Goal: Task Accomplishment & Management: Use online tool/utility

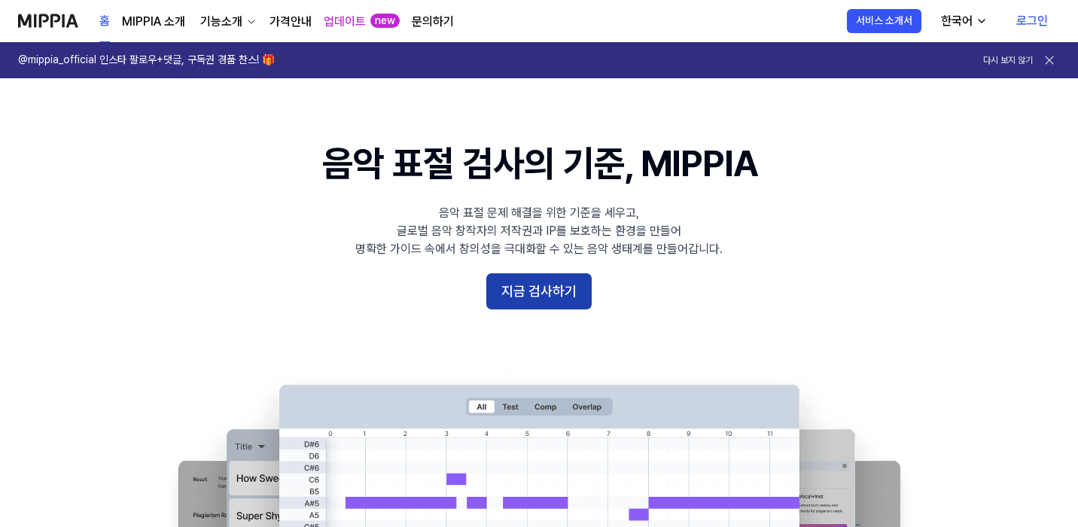
click at [541, 302] on button "지금 검사하기" at bounding box center [538, 291] width 105 height 36
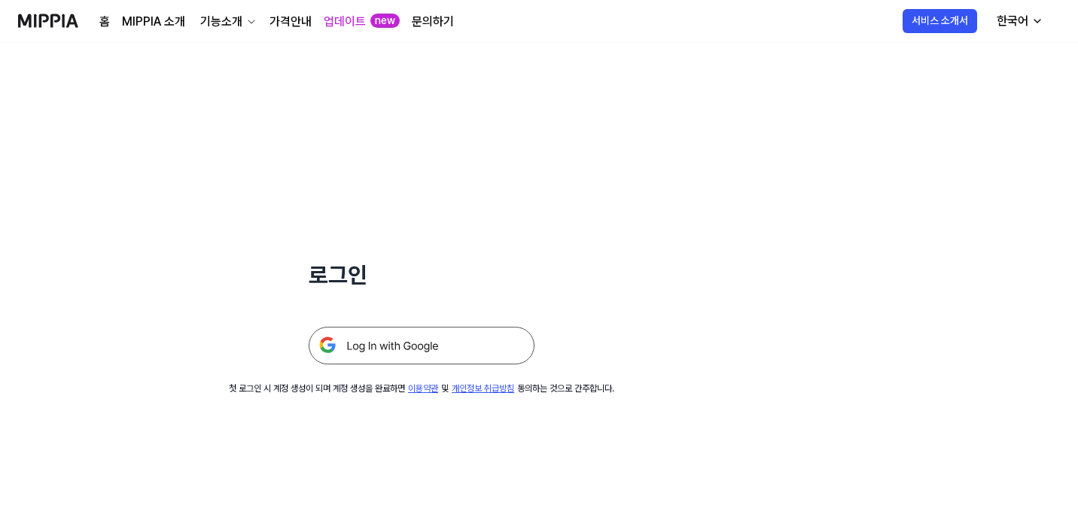
click at [399, 365] on div "로그인 첫 로그인 시 계정 생성이 되며 계정 생성을 완료하면 이용약관 및 개인정보 취급방침 동의하는 것으로 간주합니다." at bounding box center [421, 218] width 843 height 353
click at [409, 344] on img at bounding box center [422, 346] width 226 height 38
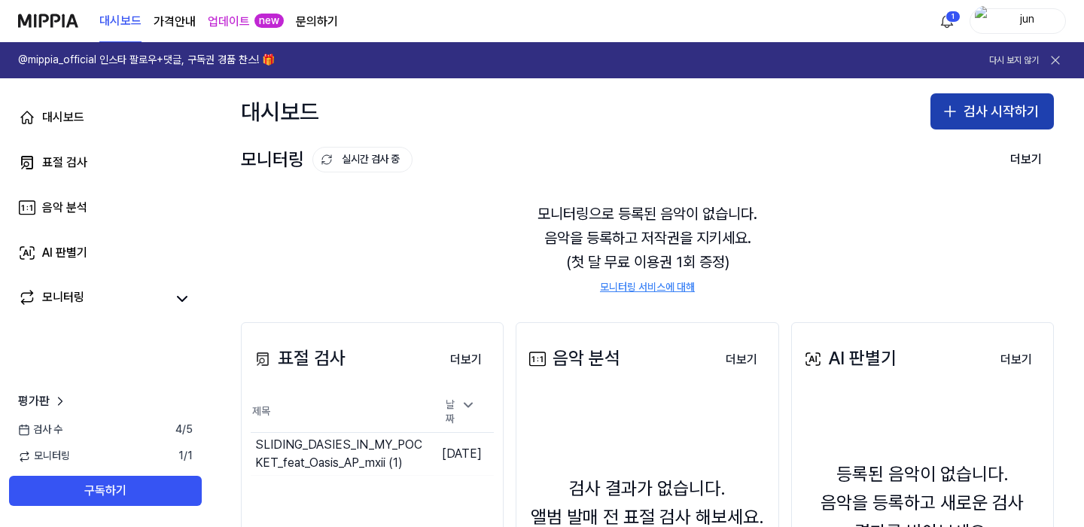
click at [975, 115] on button "검사 시작하기" at bounding box center [991, 111] width 123 height 36
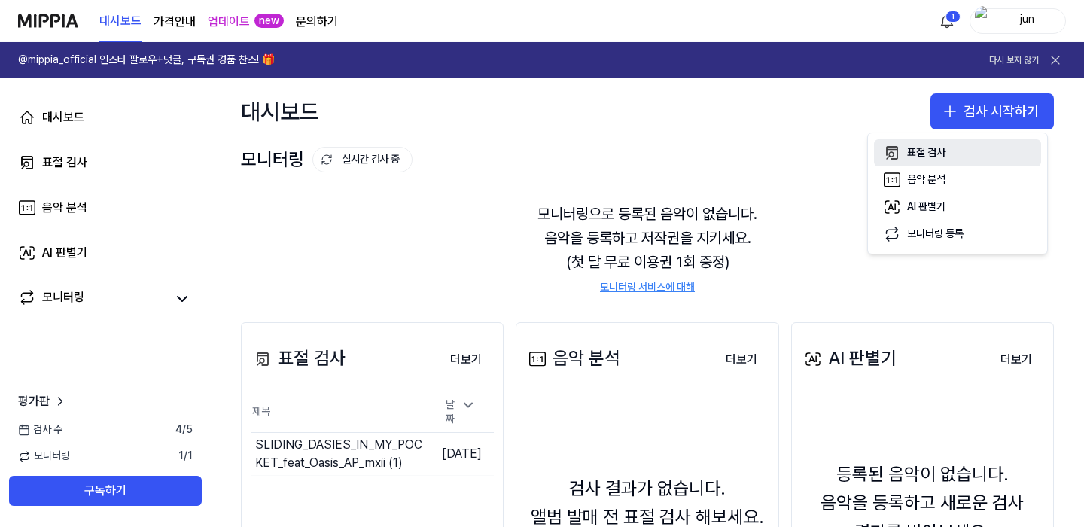
click at [933, 151] on div "표절 검사" at bounding box center [926, 152] width 38 height 15
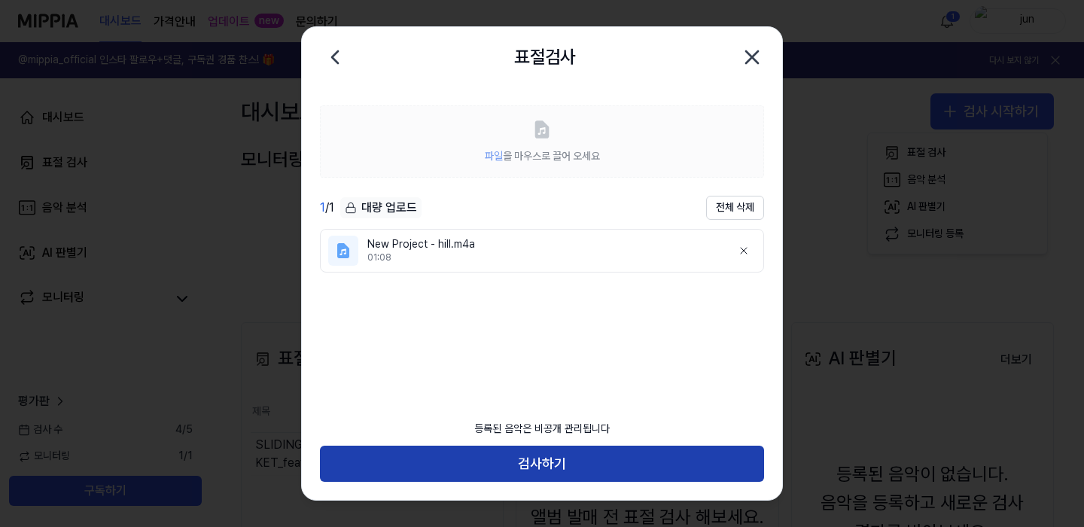
click at [607, 468] on button "검사하기" at bounding box center [542, 464] width 444 height 36
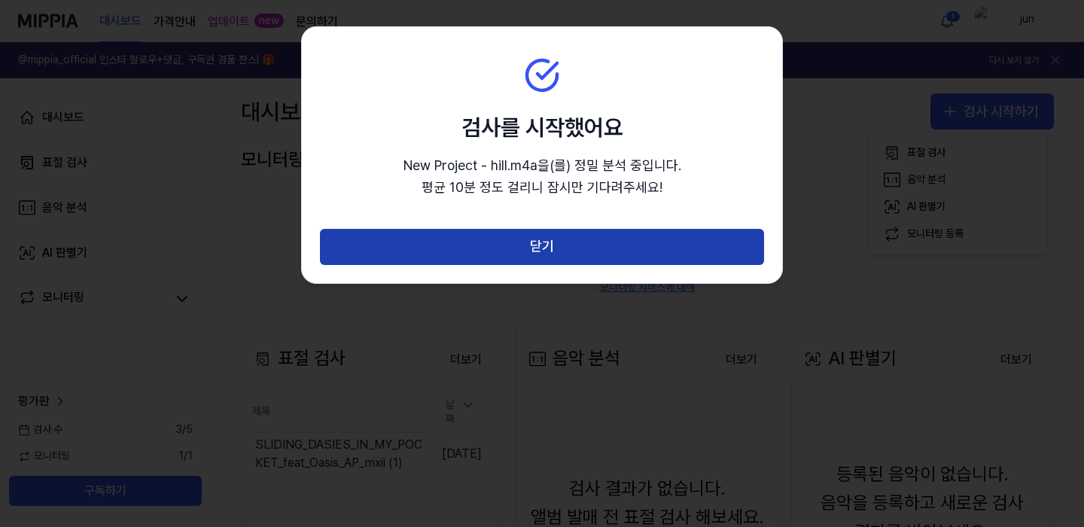
click at [592, 245] on button "닫기" at bounding box center [542, 247] width 444 height 36
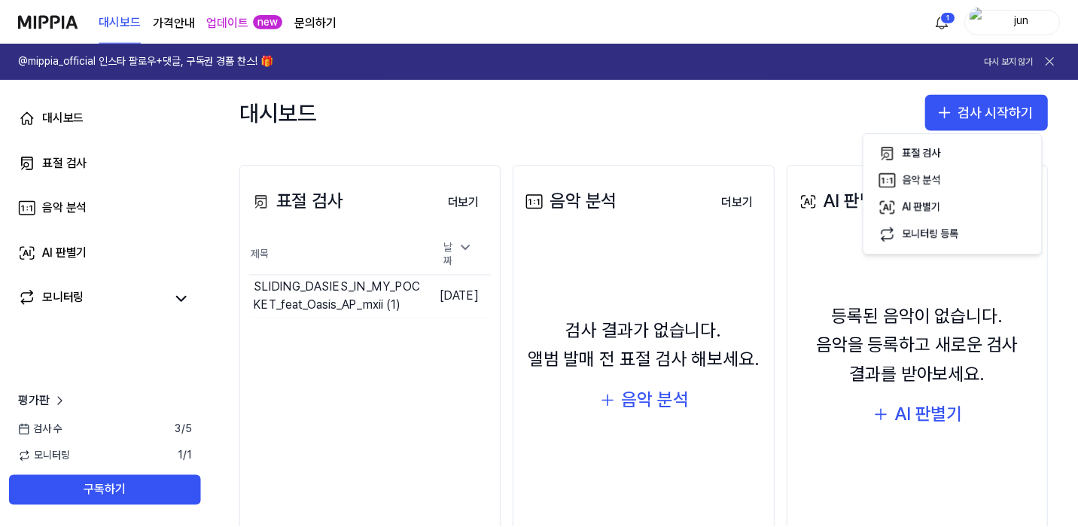
scroll to position [159, 0]
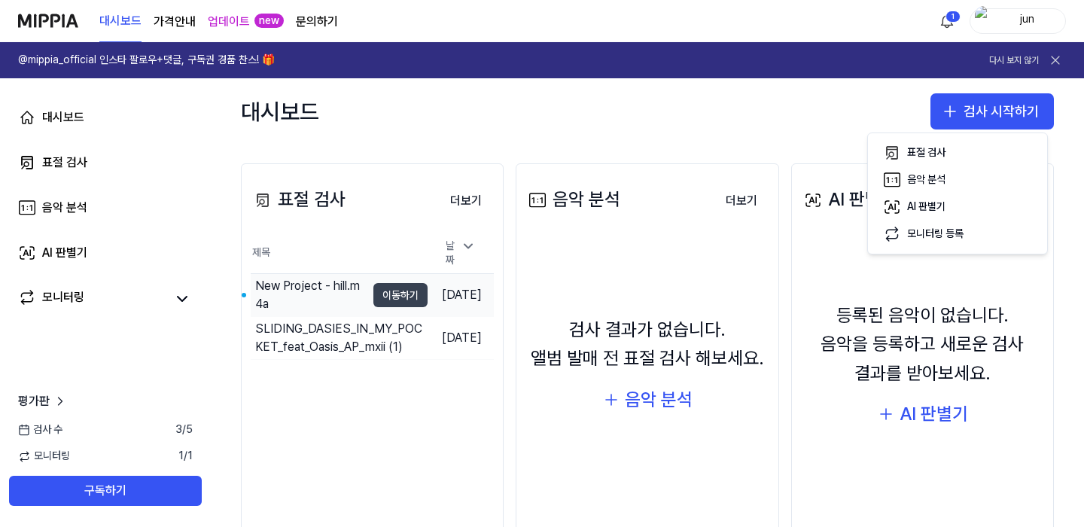
click at [373, 291] on button "이동하기" at bounding box center [400, 295] width 54 height 24
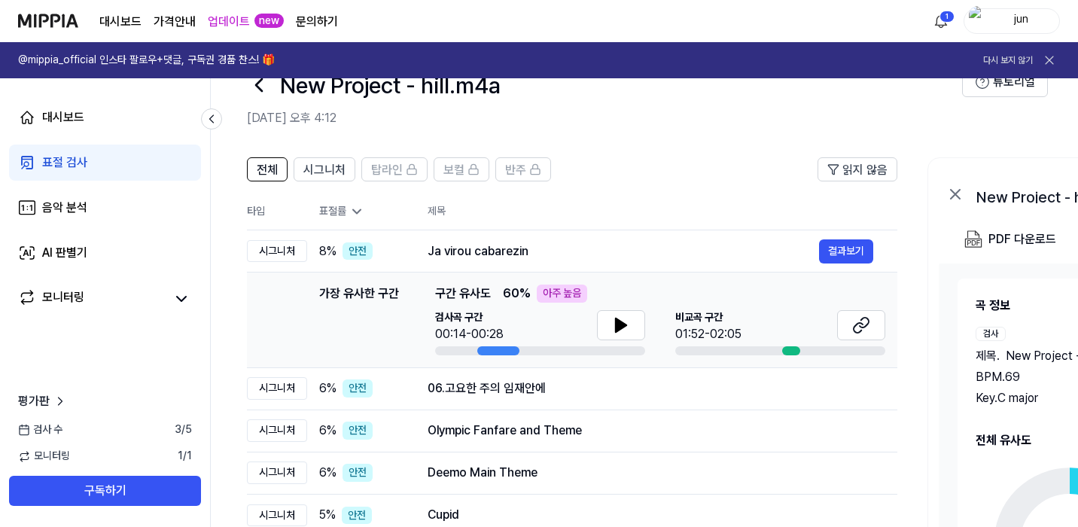
scroll to position [50, 0]
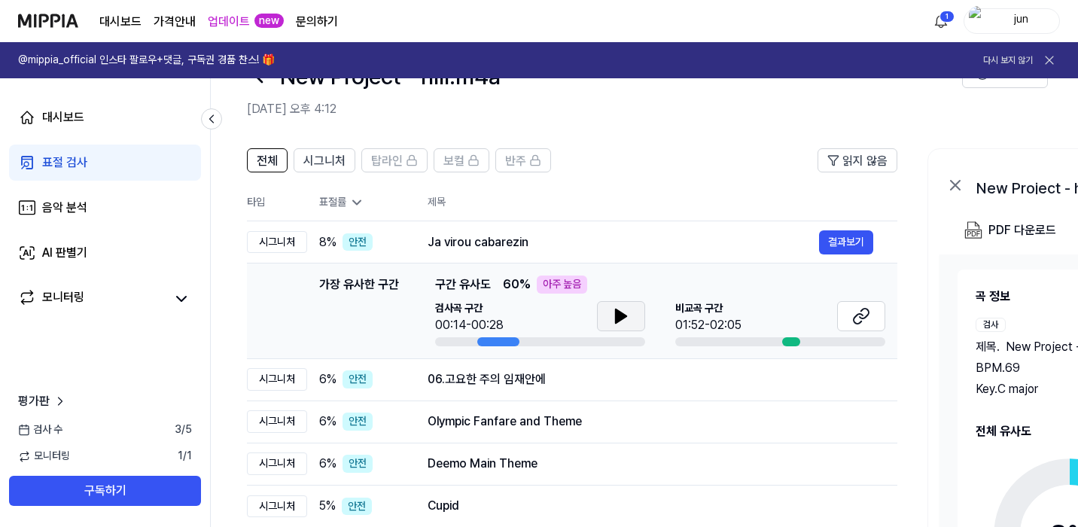
click at [630, 315] on button at bounding box center [621, 316] width 48 height 30
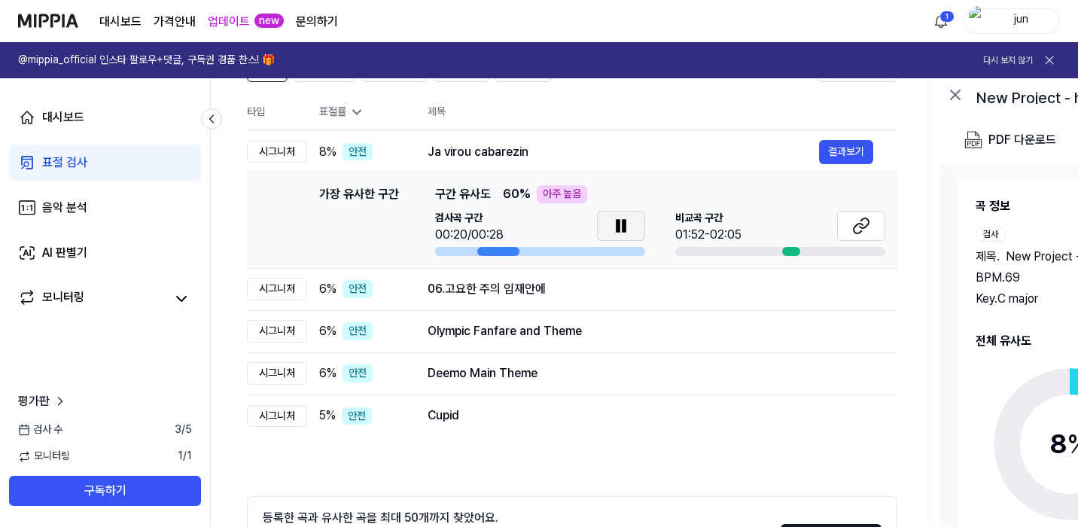
scroll to position [142, 0]
click at [616, 227] on icon at bounding box center [617, 225] width 3 height 12
click at [878, 218] on button at bounding box center [861, 225] width 48 height 30
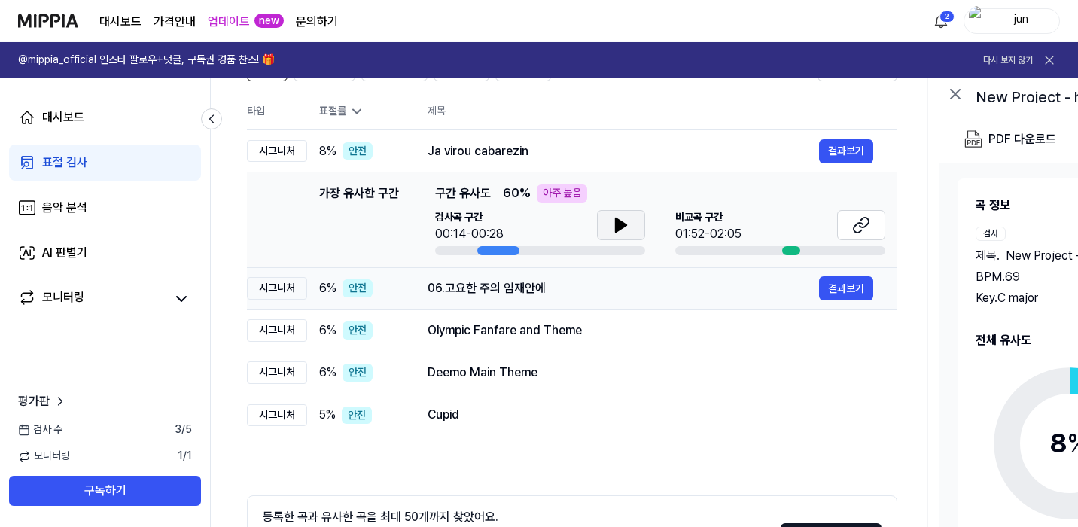
click at [582, 293] on div "06.고요한 주의 임재안에" at bounding box center [623, 288] width 391 height 18
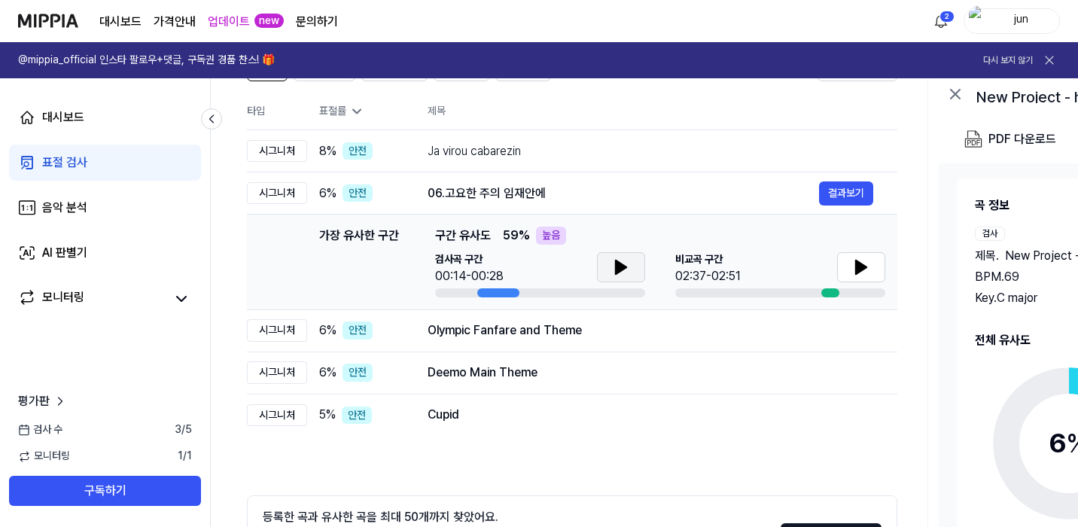
click at [638, 269] on button at bounding box center [621, 267] width 48 height 30
click at [866, 261] on icon at bounding box center [861, 267] width 18 height 18
click at [857, 271] on icon at bounding box center [858, 267] width 3 height 12
click at [607, 333] on div "Olympic Fanfare and Theme" at bounding box center [623, 330] width 391 height 18
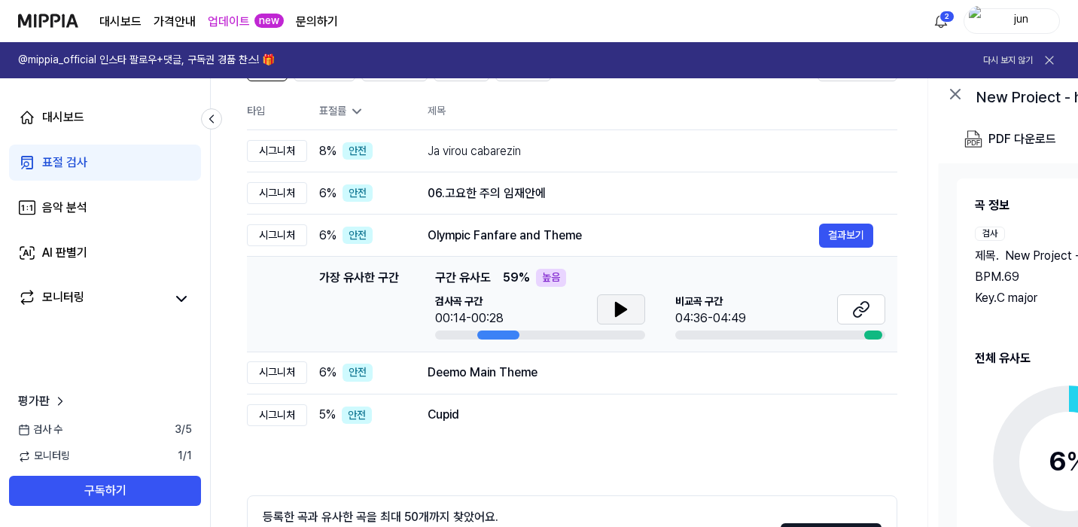
click at [627, 306] on icon at bounding box center [621, 309] width 18 height 18
click at [626, 307] on icon at bounding box center [621, 309] width 18 height 18
click at [571, 379] on div "Deemo Main Theme" at bounding box center [623, 373] width 391 height 18
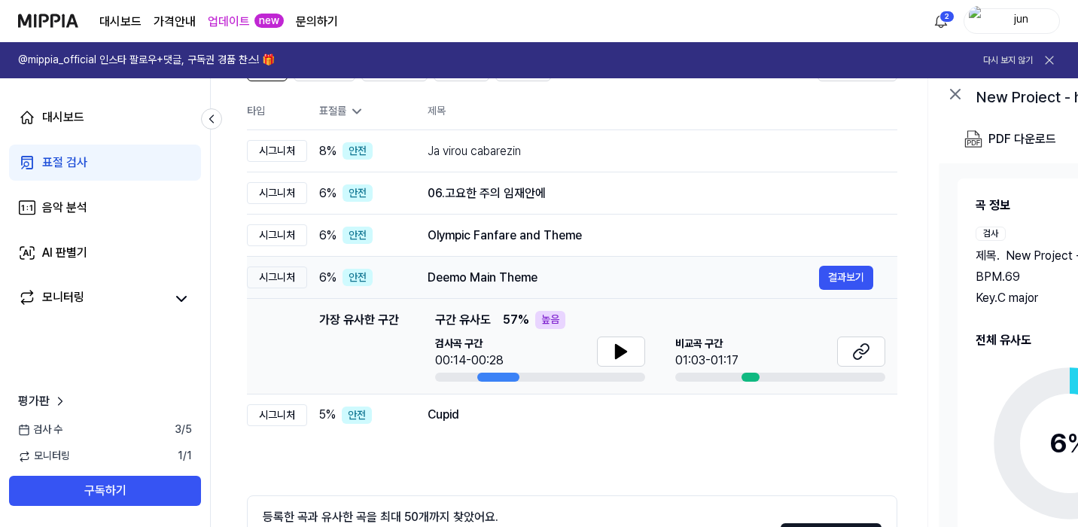
click at [588, 257] on td "Deemo Main Theme 결과보기" at bounding box center [650, 278] width 494 height 42
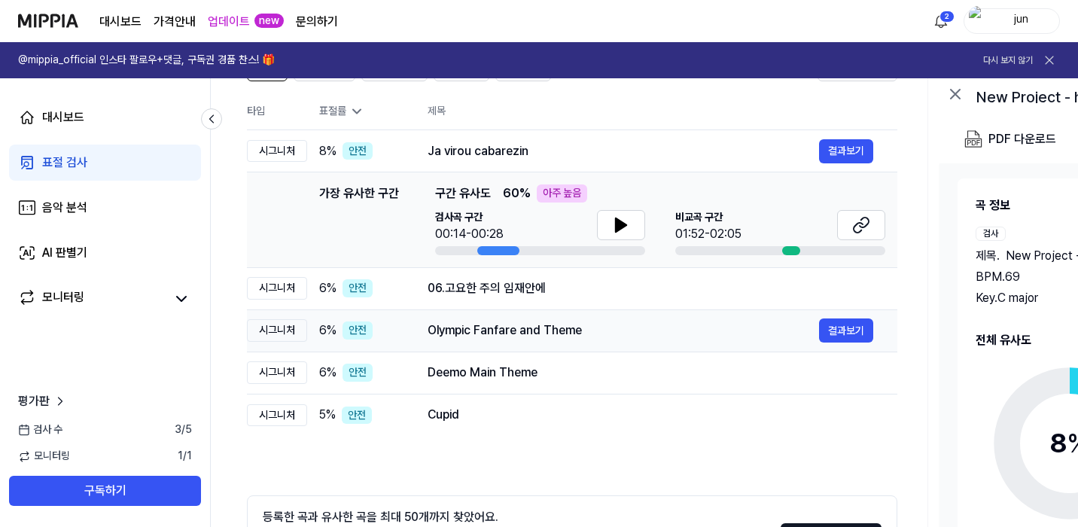
click at [571, 333] on div "Olympic Fanfare and Theme" at bounding box center [623, 330] width 391 height 18
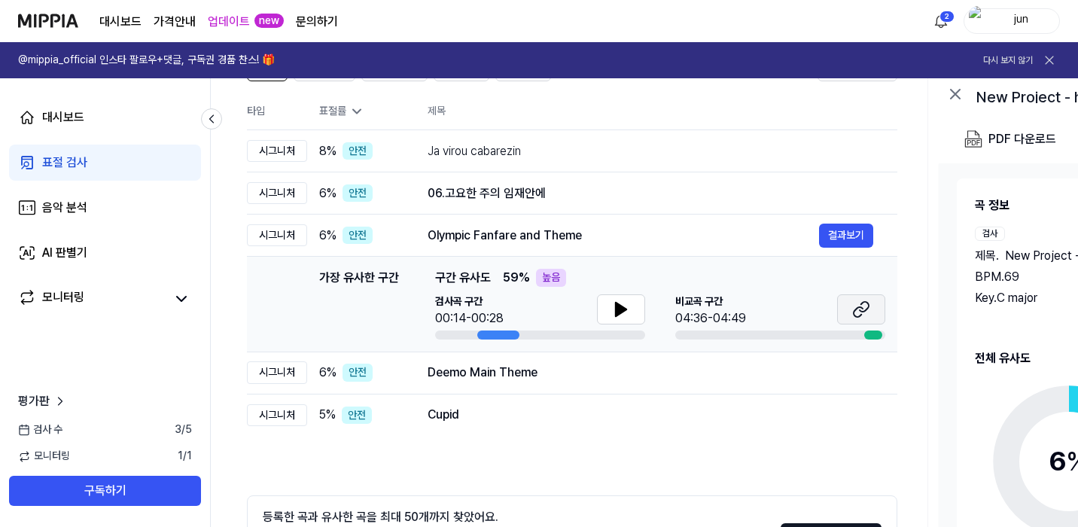
click at [844, 312] on button at bounding box center [861, 309] width 48 height 30
click at [429, 417] on div "Cupid" at bounding box center [623, 415] width 391 height 18
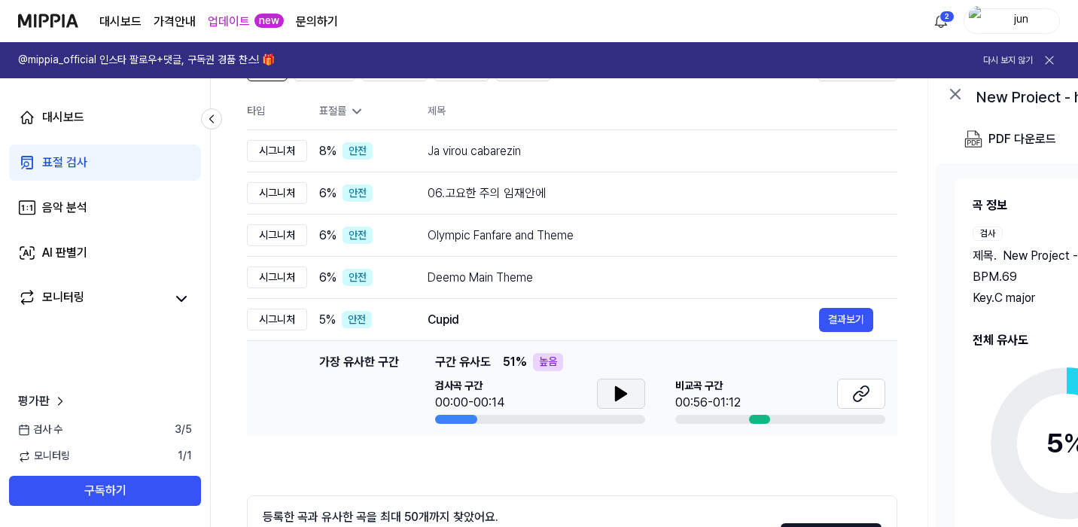
click at [619, 394] on icon at bounding box center [621, 394] width 11 height 14
click at [619, 393] on icon at bounding box center [617, 394] width 3 height 12
click at [842, 400] on button at bounding box center [861, 394] width 48 height 30
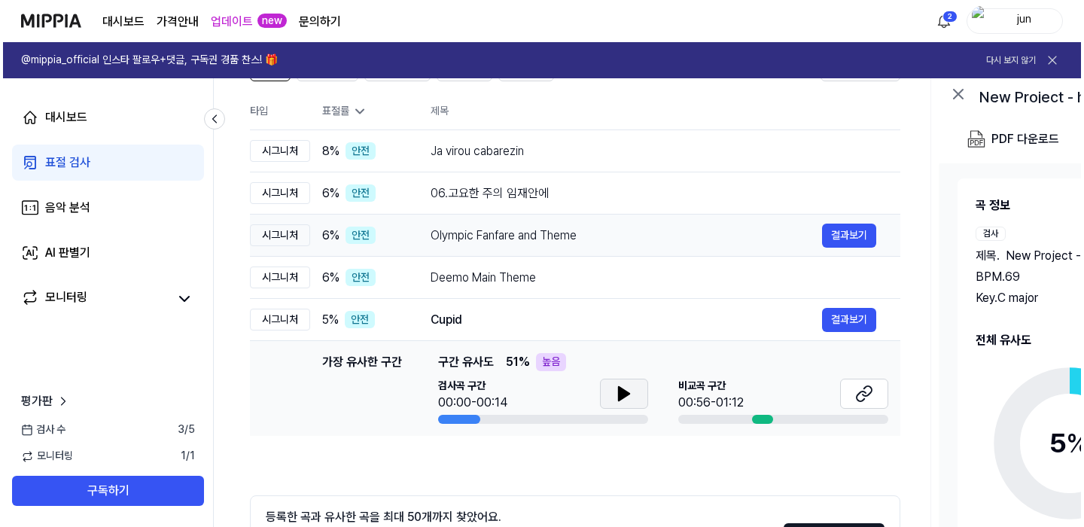
scroll to position [0, 0]
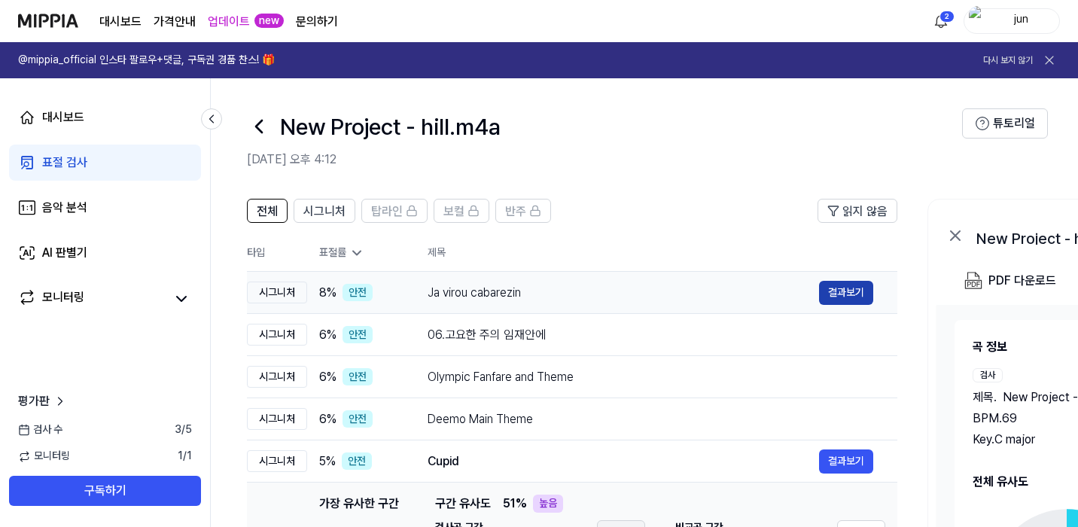
click at [825, 297] on button "결과보기" at bounding box center [846, 293] width 54 height 24
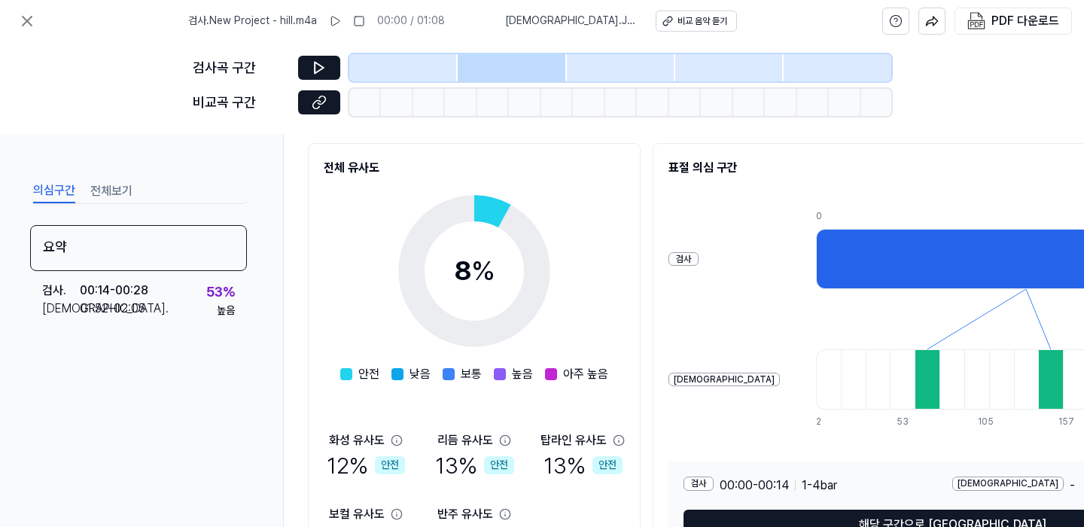
scroll to position [277, 0]
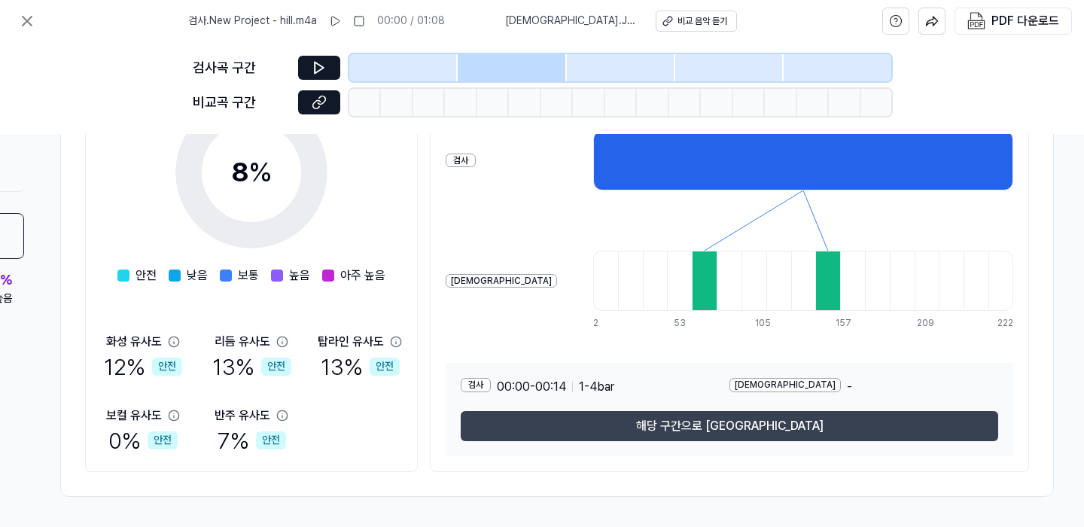
click at [665, 421] on button "해당 구간으로 [GEOGRAPHIC_DATA]" at bounding box center [729, 426] width 537 height 30
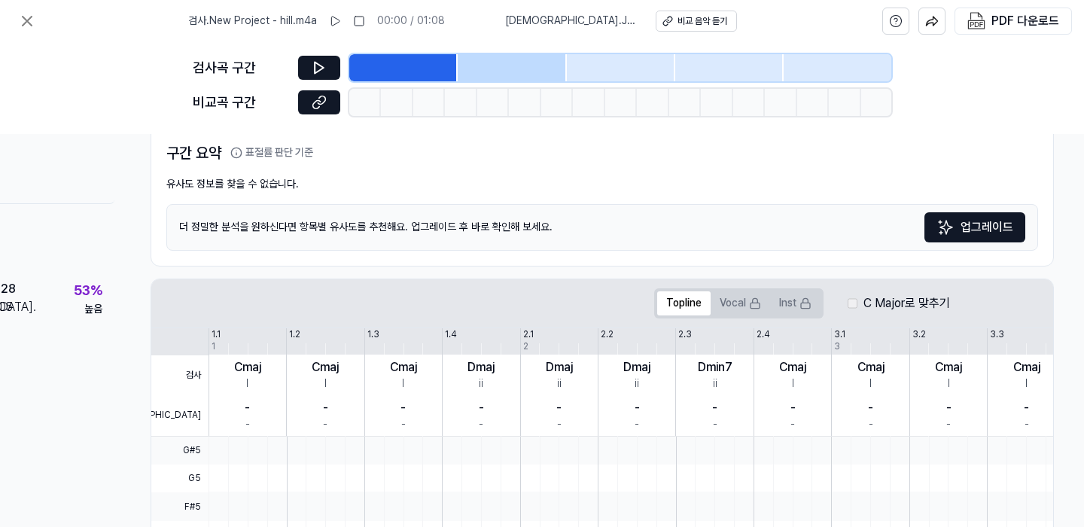
scroll to position [70, 138]
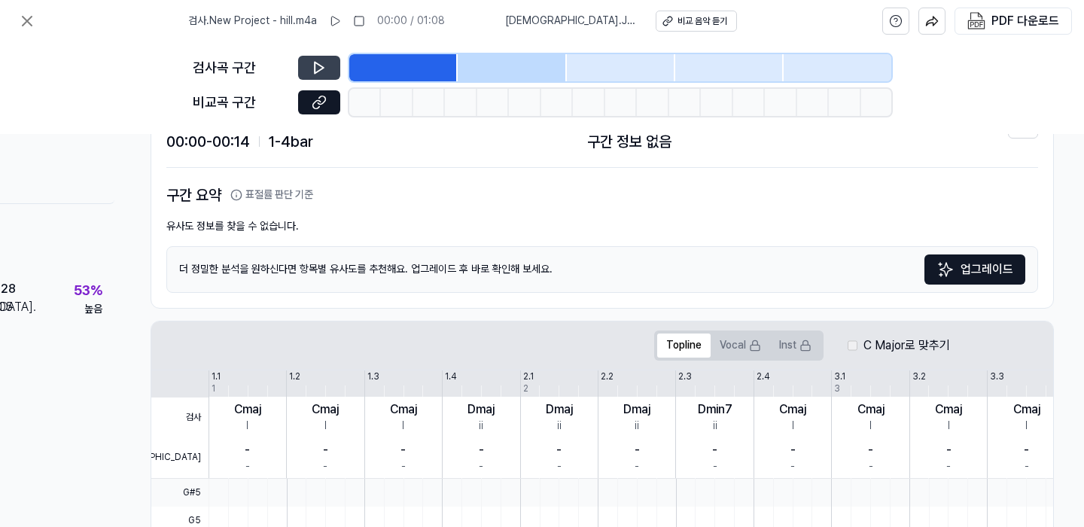
click at [321, 62] on icon at bounding box center [319, 67] width 15 height 15
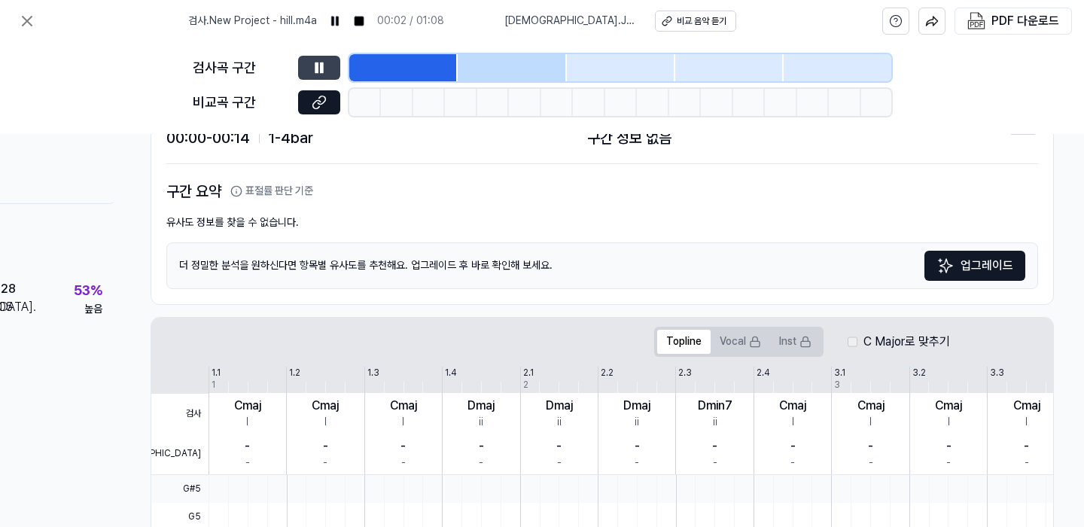
scroll to position [0, 138]
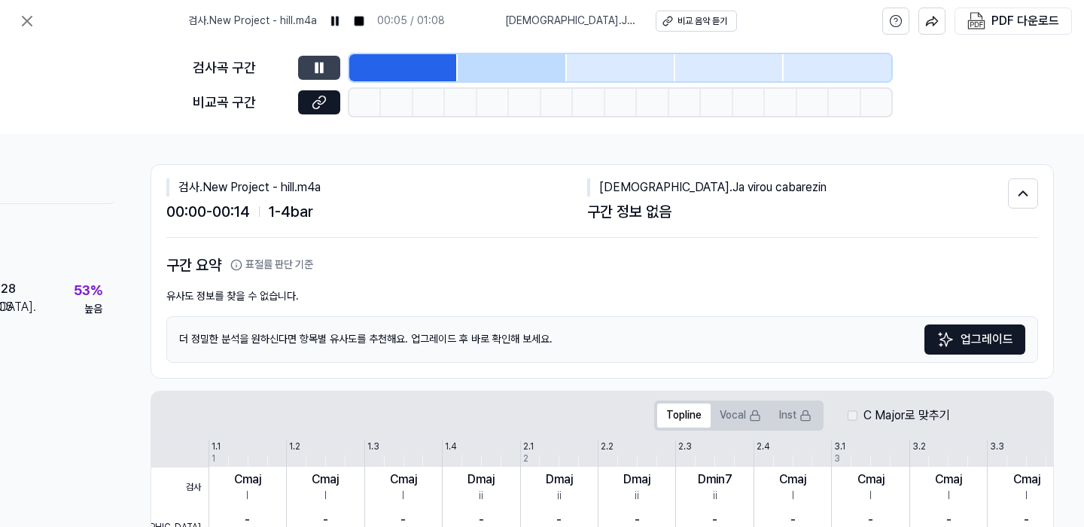
click at [315, 68] on icon at bounding box center [316, 67] width 2 height 10
click at [315, 87] on div "검사곡 구간 [GEOGRAPHIC_DATA] 구간" at bounding box center [542, 88] width 699 height 92
click at [316, 93] on button at bounding box center [319, 102] width 42 height 24
